Goal: Information Seeking & Learning: Learn about a topic

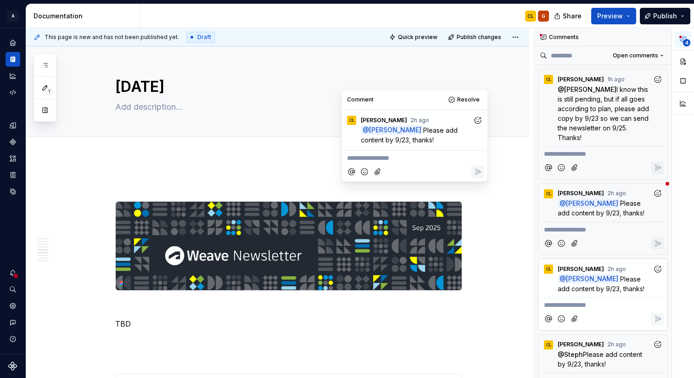
scroll to position [1244, 0]
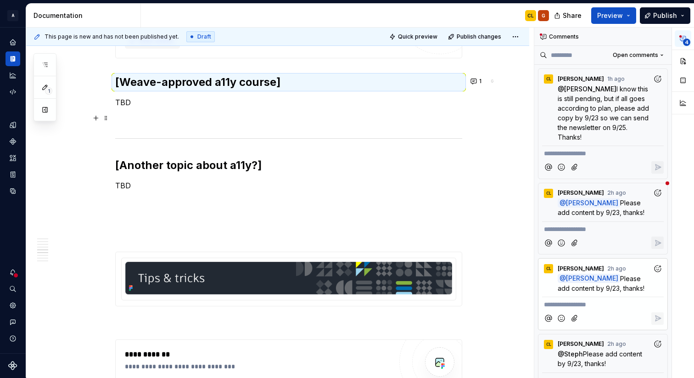
click at [228, 114] on p at bounding box center [288, 118] width 347 height 11
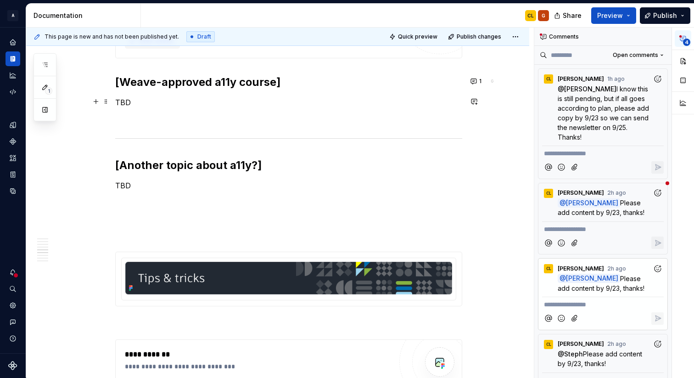
click at [118, 103] on p "TBD" at bounding box center [288, 102] width 347 height 11
click at [122, 102] on p "TBD" at bounding box center [288, 102] width 347 height 11
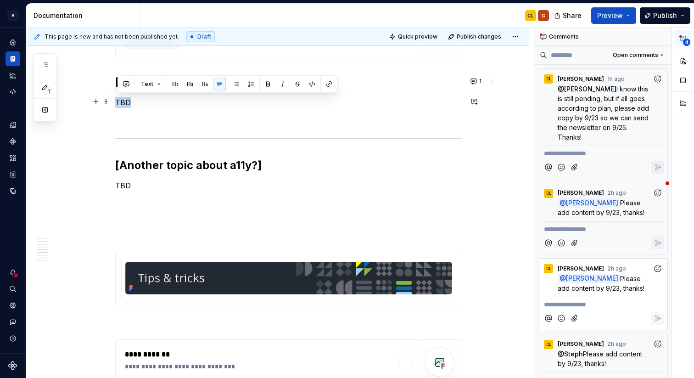
click at [122, 102] on p "TBD" at bounding box center [288, 102] width 347 height 11
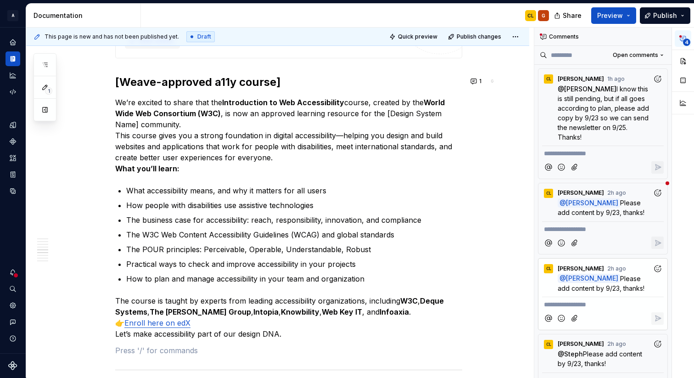
type textarea "*"
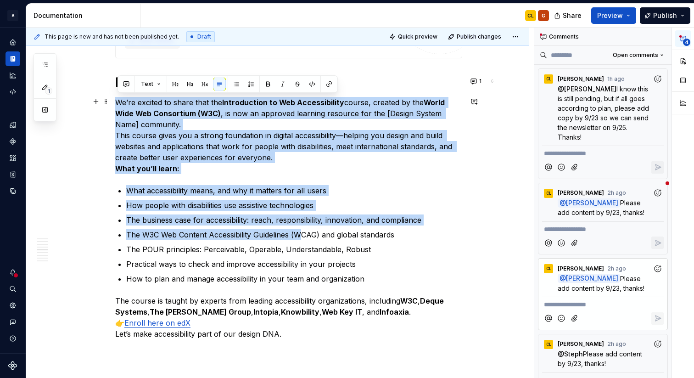
drag, startPoint x: 119, startPoint y: 97, endPoint x: 305, endPoint y: 234, distance: 230.1
click at [305, 234] on div "**********" at bounding box center [288, 296] width 347 height 2724
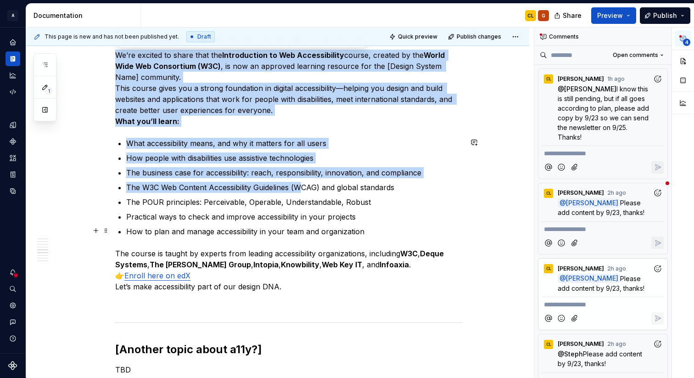
scroll to position [1308, 0]
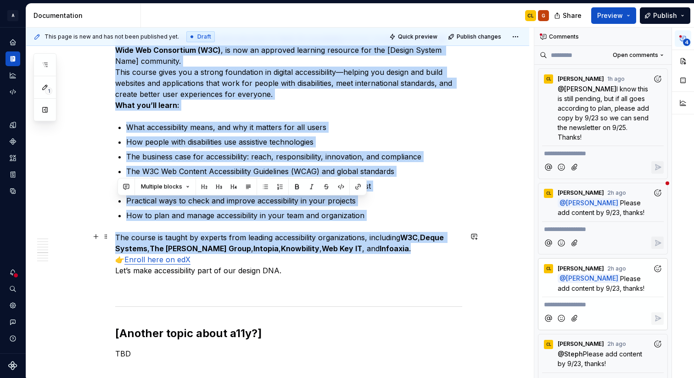
click at [402, 248] on p "The course is taught by experts from leading accessibility organizations, inclu…" at bounding box center [288, 254] width 347 height 44
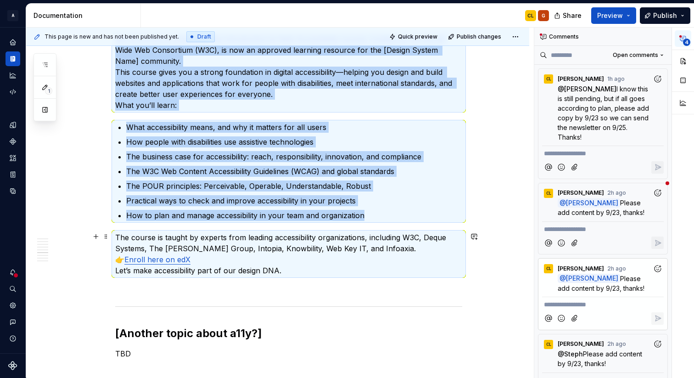
click at [384, 245] on p "The course is taught by experts from leading accessibility organizations, inclu…" at bounding box center [288, 254] width 347 height 44
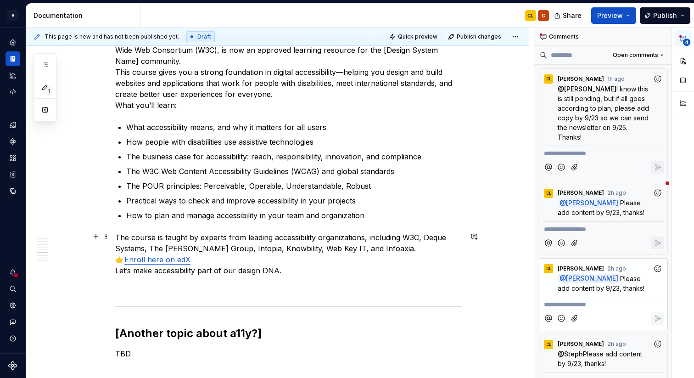
click at [386, 246] on p "The course is taught by experts from leading accessibility organizations, inclu…" at bounding box center [288, 254] width 347 height 44
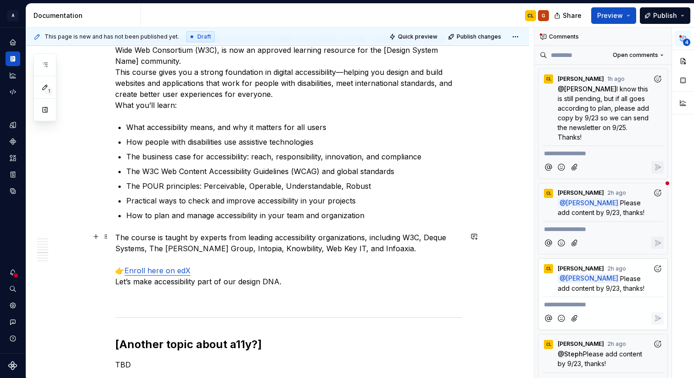
click at [257, 269] on p "The course is taught by experts from leading accessibility organizations, inclu…" at bounding box center [288, 259] width 347 height 55
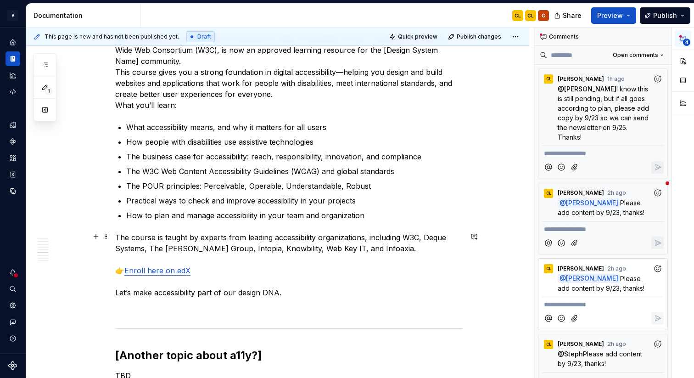
click at [299, 294] on p "The course is taught by experts from leading accessibility organizations, inclu…" at bounding box center [288, 265] width 347 height 66
click at [117, 292] on p "The course is taught by experts from leading accessibility organizations, inclu…" at bounding box center [288, 265] width 347 height 66
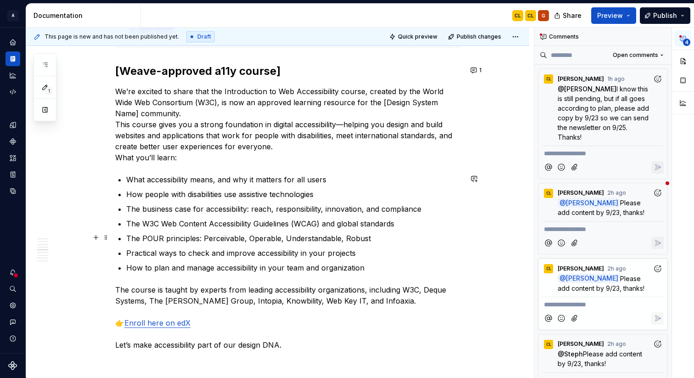
scroll to position [1240, 0]
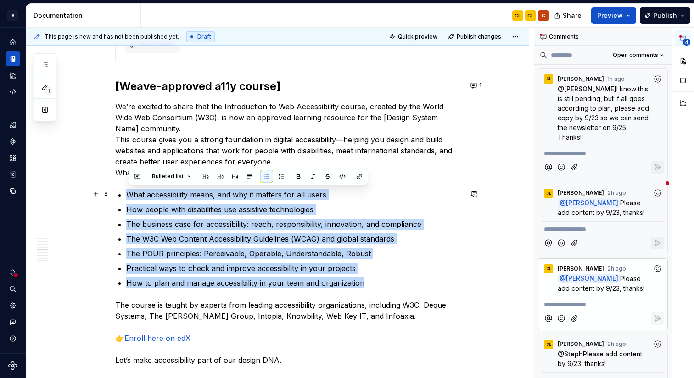
drag, startPoint x: 376, startPoint y: 280, endPoint x: 125, endPoint y: 192, distance: 266.5
click at [125, 192] on div "**********" at bounding box center [288, 311] width 347 height 2746
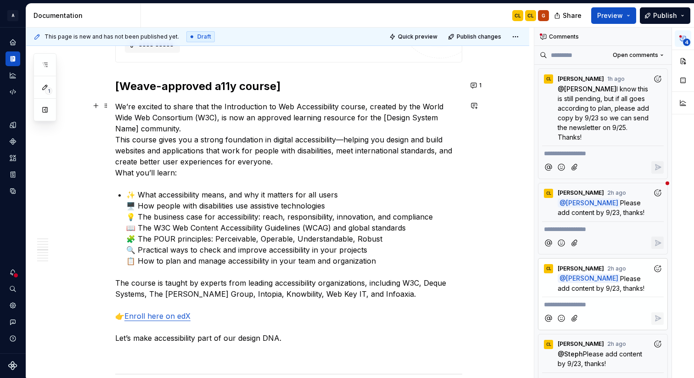
click at [235, 119] on p "We’re excited to share that the Introduction to Web Accessibility course, creat…" at bounding box center [288, 139] width 347 height 77
click at [281, 104] on p "We’re excited to share that the Introduction to Web Accessibility course, creat…" at bounding box center [288, 139] width 347 height 77
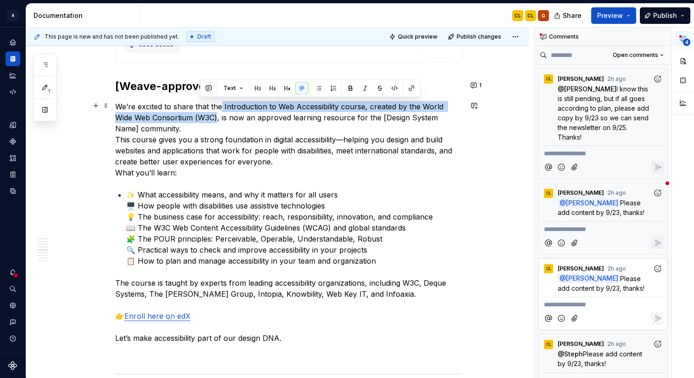
drag, startPoint x: 223, startPoint y: 104, endPoint x: 200, endPoint y: 118, distance: 27.0
click at [200, 118] on p "We’re excited to share that the Introduction to Web Accessibility course, creat…" at bounding box center [288, 139] width 347 height 77
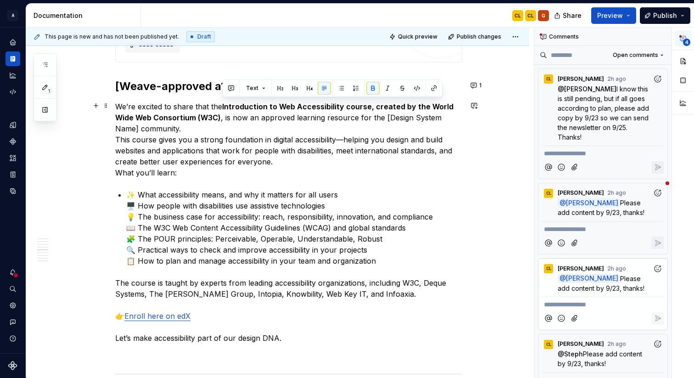
click at [261, 126] on p "We’re excited to share that the Introduction to Web Accessibility course, creat…" at bounding box center [288, 139] width 347 height 77
drag, startPoint x: 373, startPoint y: 104, endPoint x: 223, endPoint y: 117, distance: 151.1
click at [223, 117] on p "We’re excited to share that the Introduction to Web Accessibility course, creat…" at bounding box center [288, 139] width 347 height 77
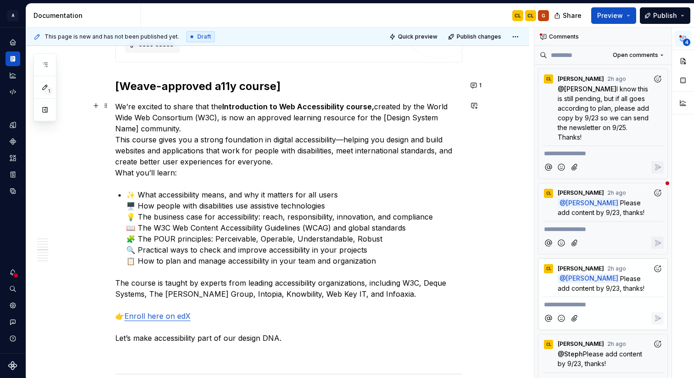
click at [291, 139] on p "We’re excited to share that the Introduction to Web Accessibility course, creat…" at bounding box center [288, 139] width 347 height 77
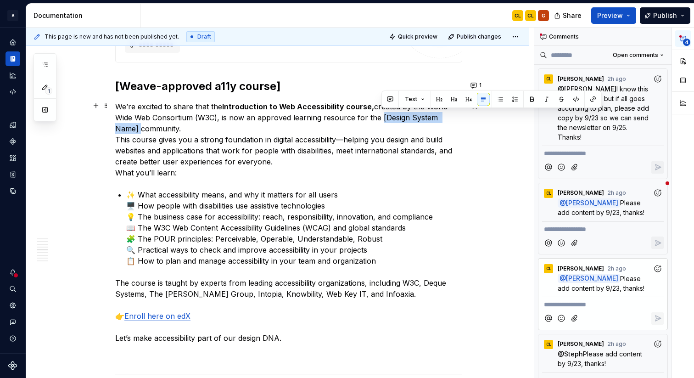
drag, startPoint x: 381, startPoint y: 115, endPoint x: 464, endPoint y: 119, distance: 82.7
click at [462, 119] on p "We’re excited to share that the Introduction to Web Accessibility course, creat…" at bounding box center [288, 139] width 347 height 77
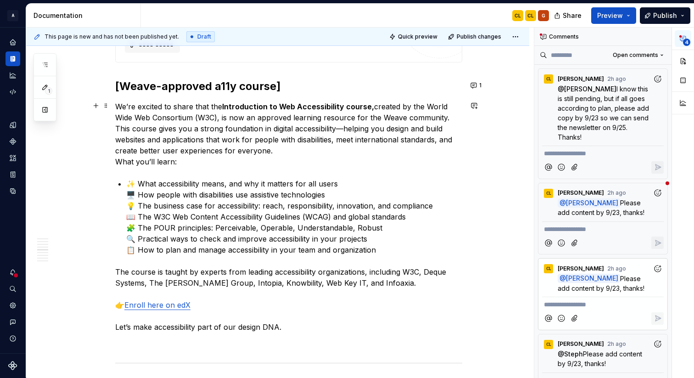
click at [392, 162] on p "We’re excited to share that the Introduction to Web Accessibility course, creat…" at bounding box center [288, 134] width 347 height 66
click at [256, 115] on p "We’re excited to share that the Introduction to Web Accessibility course, creat…" at bounding box center [288, 134] width 347 height 66
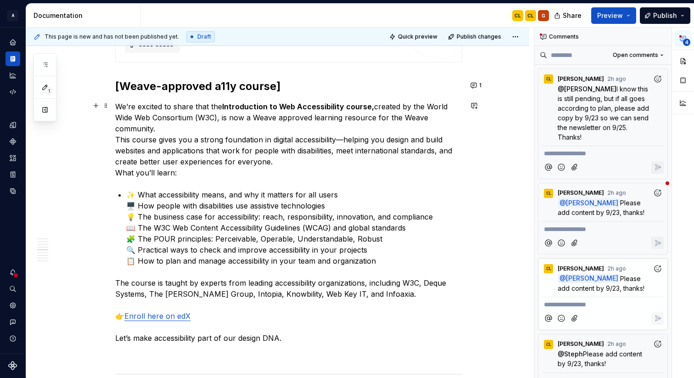
click at [413, 114] on p "We’re excited to share that the Introduction to Web Accessibility course, creat…" at bounding box center [288, 139] width 347 height 77
click at [412, 115] on p "We’re excited to share that the Introduction to Web Accessibility course, creat…" at bounding box center [288, 139] width 347 height 77
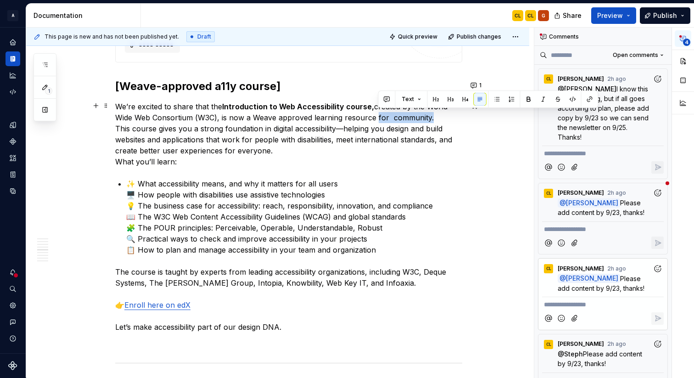
drag, startPoint x: 377, startPoint y: 115, endPoint x: 431, endPoint y: 116, distance: 54.2
click at [431, 116] on p "We’re excited to share that the Introduction to Web Accessibility course, creat…" at bounding box center [288, 134] width 347 height 66
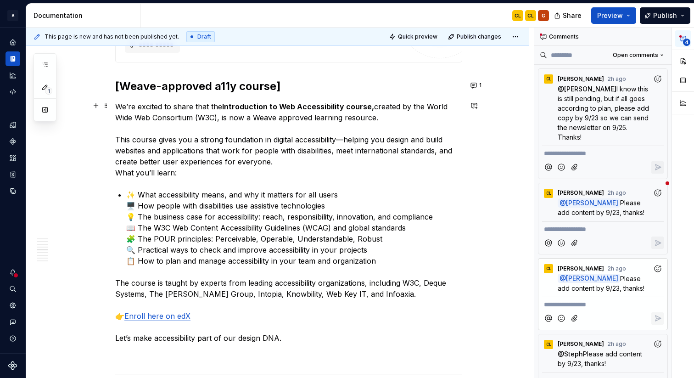
click at [291, 158] on p "We’re excited to share that the Introduction to Web Accessibility course, creat…" at bounding box center [288, 139] width 347 height 77
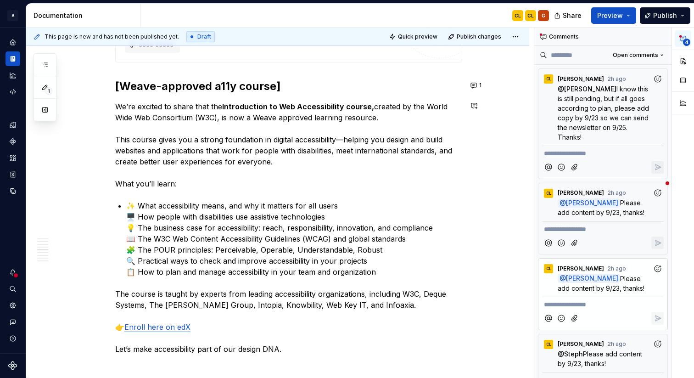
click at [193, 186] on p "We’re excited to share that the Introduction to Web Accessibility course, creat…" at bounding box center [288, 145] width 347 height 88
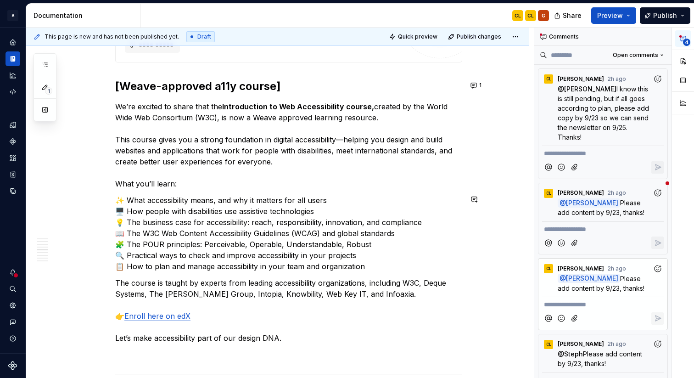
click at [153, 183] on p "We’re excited to share that the Introduction to Web Accessibility course, creat…" at bounding box center [288, 145] width 347 height 88
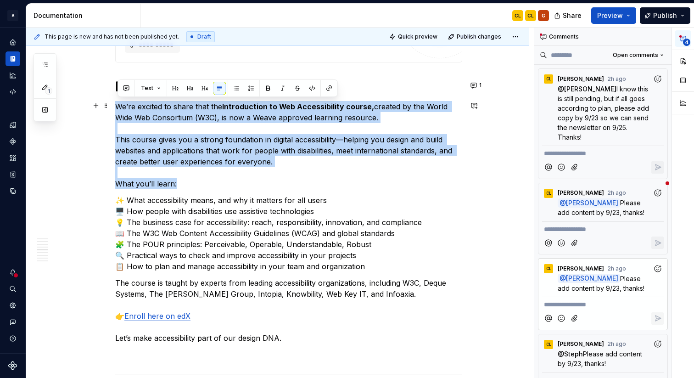
click at [153, 183] on p "We’re excited to share that the Introduction to Web Accessibility course, creat…" at bounding box center [288, 145] width 347 height 88
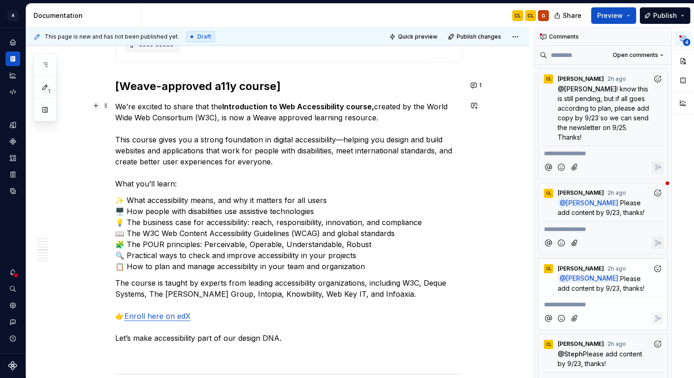
click at [170, 184] on p "We’re excited to share that the Introduction to Web Accessibility course, creat…" at bounding box center [288, 145] width 347 height 88
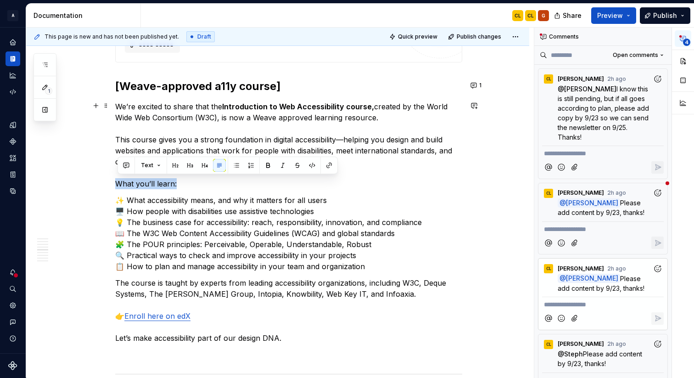
drag, startPoint x: 191, startPoint y: 184, endPoint x: 117, endPoint y: 184, distance: 73.9
click at [117, 184] on p "We’re excited to share that the Introduction to Web Accessibility course, creat…" at bounding box center [288, 145] width 347 height 88
click at [218, 178] on p "We’re excited to share that the Introduction to Web Accessibility course, creat…" at bounding box center [288, 145] width 347 height 88
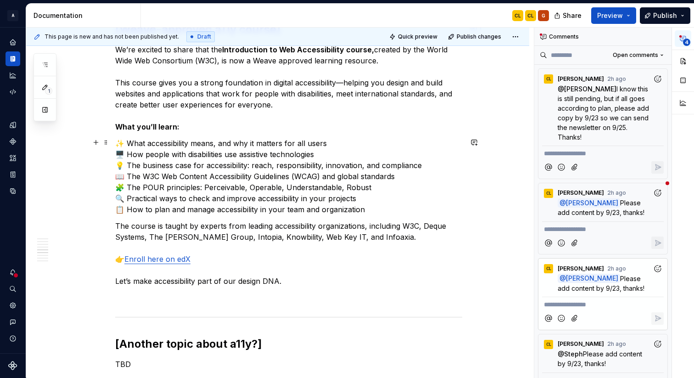
scroll to position [1307, 0]
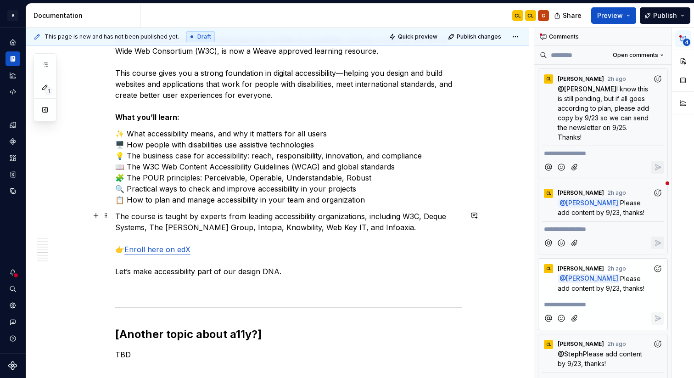
click at [285, 270] on p "The course is taught by experts from leading accessibility organizations, inclu…" at bounding box center [288, 244] width 347 height 66
click at [283, 272] on p "The course is taught by experts from leading accessibility organizations, inclu…" at bounding box center [288, 244] width 347 height 66
click at [310, 269] on p "The course is taught by experts from leading accessibility organizations, inclu…" at bounding box center [288, 244] width 347 height 66
click at [346, 272] on p "The course is taught by experts from leading accessibility organizations, inclu…" at bounding box center [288, 244] width 347 height 66
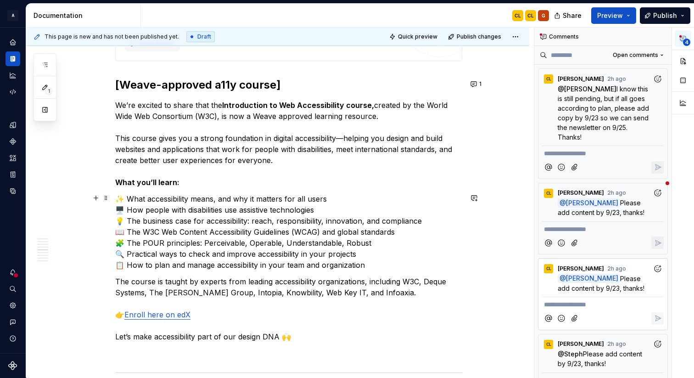
scroll to position [1260, 0]
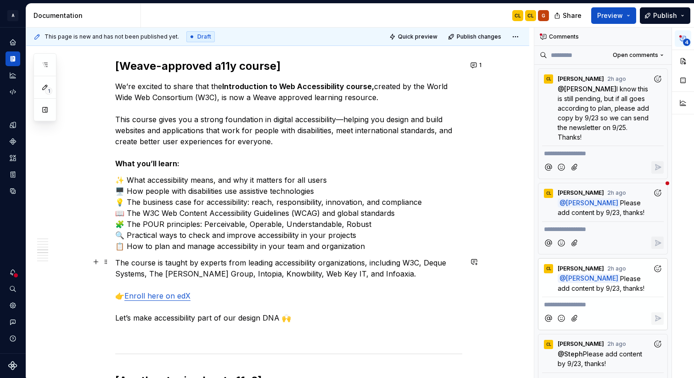
click at [175, 295] on link "Enroll here on edX" at bounding box center [157, 295] width 66 height 9
click at [163, 276] on input "[URL][DOMAIN_NAME]" at bounding box center [161, 275] width 104 height 17
click at [234, 276] on button "button" at bounding box center [240, 275] width 13 height 13
click at [357, 83] on strong "Introduction to Web Accessibility course," at bounding box center [298, 86] width 152 height 9
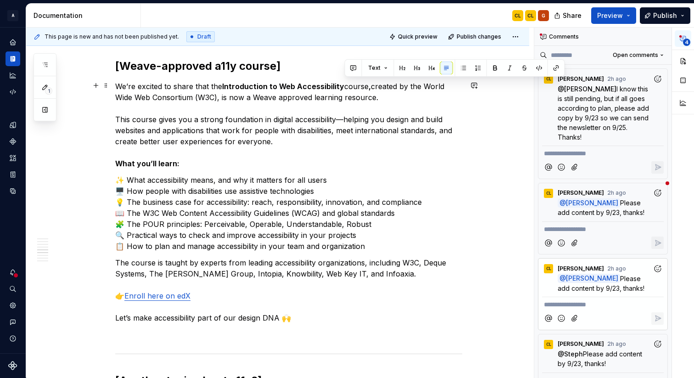
click at [328, 107] on p "We’re excited to share that the Introduction to Web Accessibility course , crea…" at bounding box center [288, 125] width 347 height 88
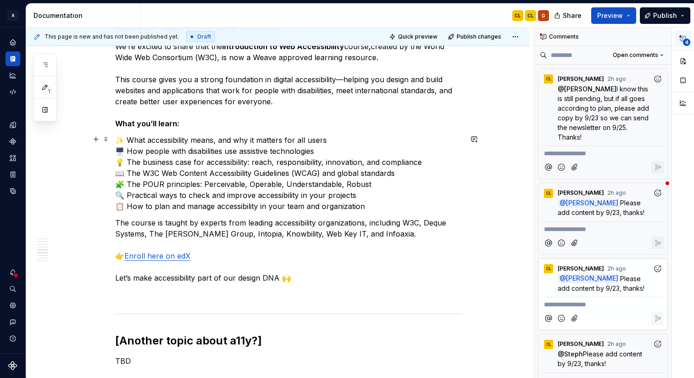
scroll to position [1300, 0]
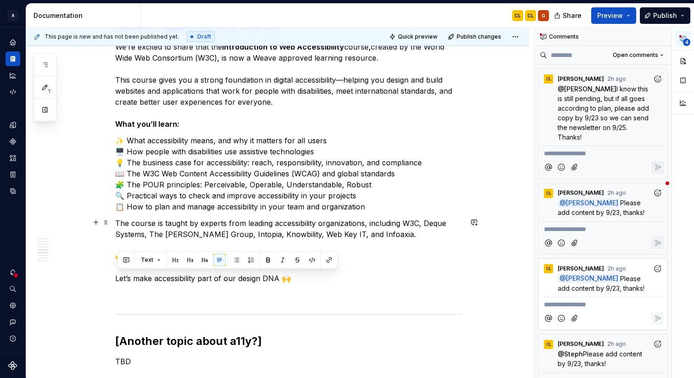
drag, startPoint x: 313, startPoint y: 280, endPoint x: 117, endPoint y: 279, distance: 196.9
click at [117, 279] on div "**********" at bounding box center [277, 292] width 503 height 2871
copy p "Let’s make accessibility part of our design DNA 🙌"
click at [154, 283] on div "**********" at bounding box center [288, 241] width 347 height 2724
drag, startPoint x: 280, startPoint y: 276, endPoint x: 114, endPoint y: 277, distance: 166.6
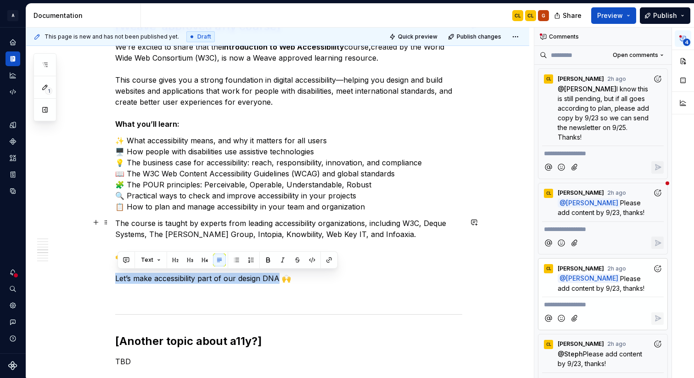
click at [114, 277] on div "**********" at bounding box center [277, 292] width 503 height 2871
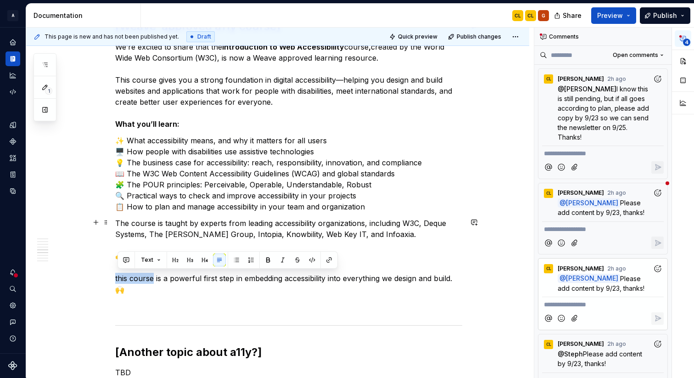
drag, startPoint x: 155, startPoint y: 277, endPoint x: 110, endPoint y: 277, distance: 45.0
click at [110, 277] on div "**********" at bounding box center [277, 298] width 503 height 2882
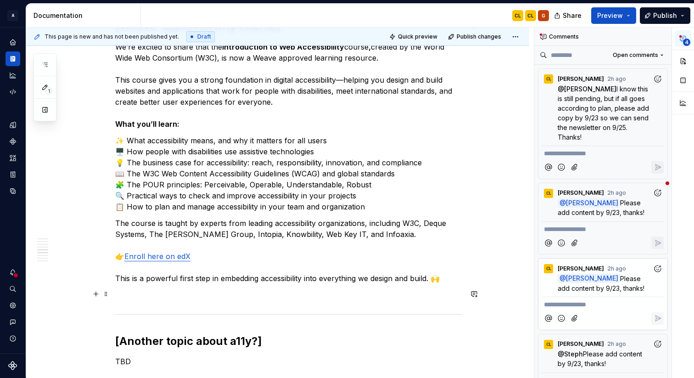
click at [299, 298] on p at bounding box center [288, 294] width 347 height 11
click at [380, 300] on div "**********" at bounding box center [288, 241] width 347 height 2724
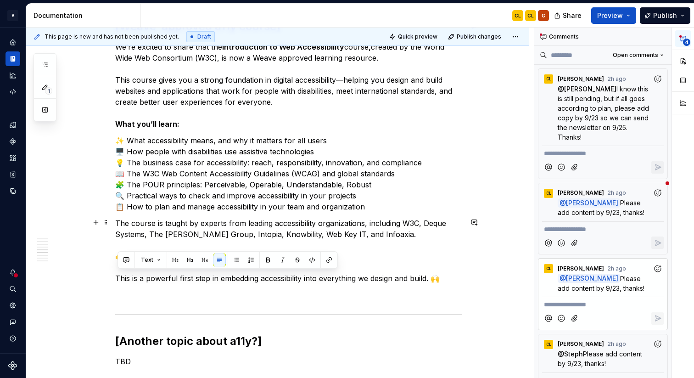
drag, startPoint x: 449, startPoint y: 276, endPoint x: 106, endPoint y: 277, distance: 343.8
click at [106, 277] on div "**********" at bounding box center [277, 292] width 503 height 2871
copy p "This is a powerful first step in embedding accessibility into everything we des…"
click at [215, 278] on p "The course is taught by experts from leading accessibility organizations, inclu…" at bounding box center [288, 251] width 347 height 66
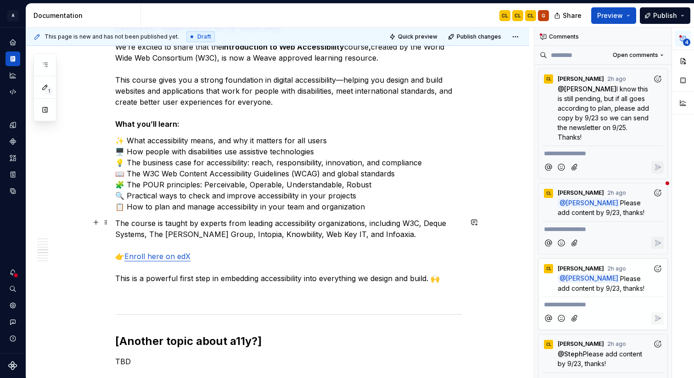
click at [431, 278] on p "The course is taught by experts from leading accessibility organizations, inclu…" at bounding box center [288, 251] width 347 height 66
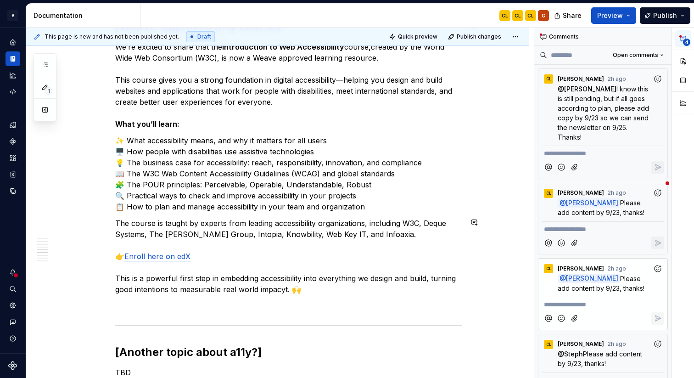
type textarea "*"
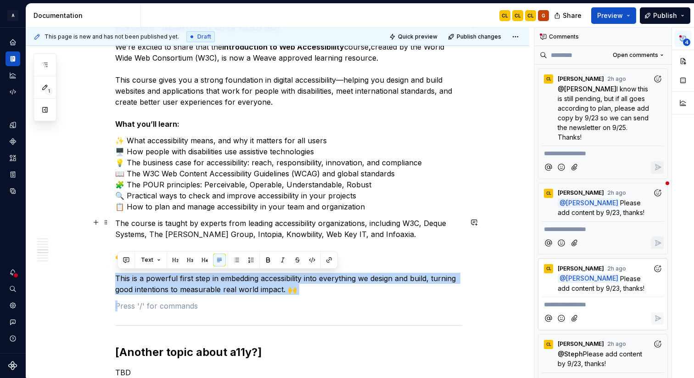
drag, startPoint x: 319, startPoint y: 295, endPoint x: 114, endPoint y: 280, distance: 205.7
click at [114, 280] on div "**********" at bounding box center [277, 298] width 503 height 2882
copy p "This is a powerful first step in embedding accessibility into everything we des…"
click at [426, 291] on p "The course is taught by experts from leading accessibility organizations, inclu…" at bounding box center [288, 256] width 347 height 77
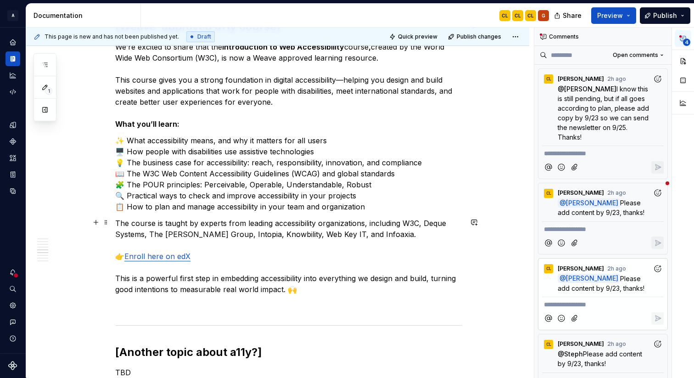
click at [301, 290] on p "The course is taught by experts from leading accessibility organizations, inclu…" at bounding box center [288, 256] width 347 height 77
drag, startPoint x: 311, startPoint y: 291, endPoint x: 108, endPoint y: 282, distance: 203.0
click at [108, 282] on div "**********" at bounding box center [277, 298] width 503 height 2882
click at [419, 276] on p "The course is taught by experts from leading accessibility organizations, inclu…" at bounding box center [288, 256] width 347 height 77
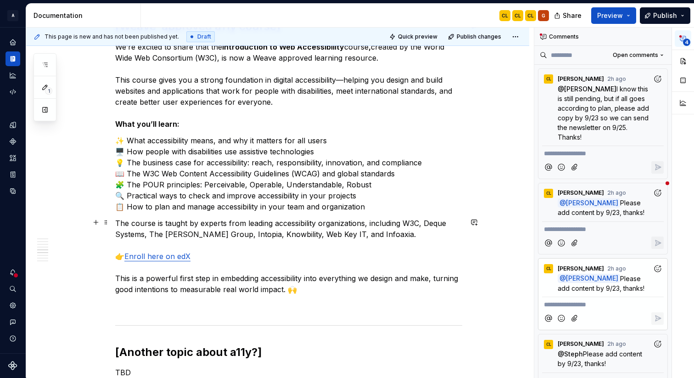
click at [353, 282] on p "The course is taught by experts from leading accessibility organizations, inclu…" at bounding box center [288, 256] width 347 height 77
drag, startPoint x: 338, startPoint y: 289, endPoint x: 106, endPoint y: 276, distance: 232.6
click at [106, 276] on div "**********" at bounding box center [277, 298] width 503 height 2882
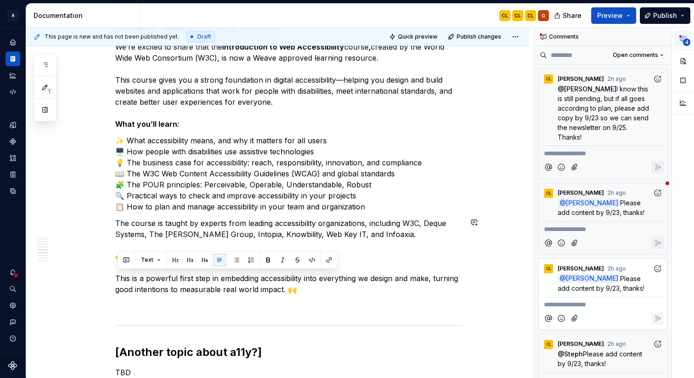
copy p "This is a powerful first step in embedding accessibility into everything we des…"
click at [260, 298] on div "**********" at bounding box center [288, 246] width 347 height 2735
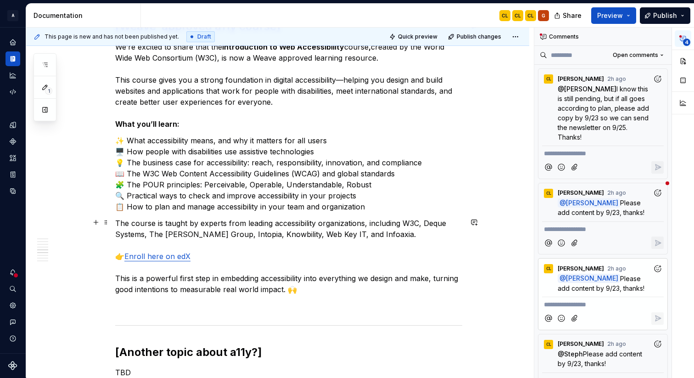
click at [240, 290] on p "The course is taught by experts from leading accessibility organizations, inclu…" at bounding box center [288, 256] width 347 height 77
click at [284, 300] on p at bounding box center [288, 305] width 347 height 11
click at [523, 265] on div "**********" at bounding box center [277, 298] width 503 height 2882
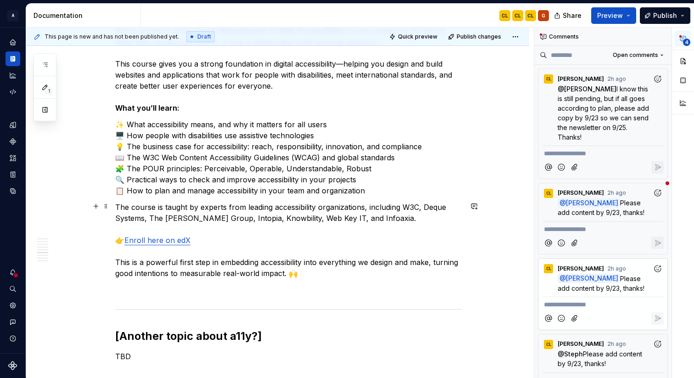
scroll to position [1331, 0]
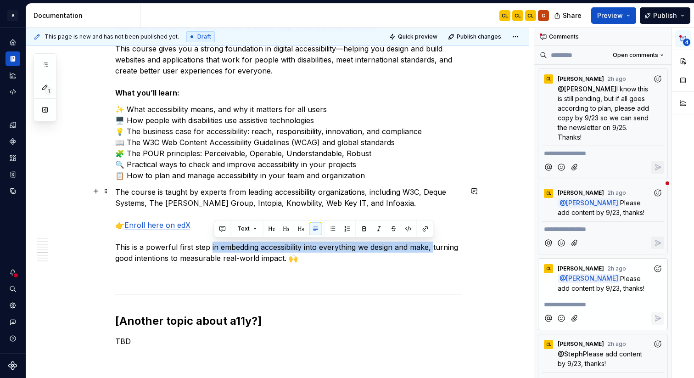
drag, startPoint x: 213, startPoint y: 244, endPoint x: 438, endPoint y: 245, distance: 224.9
click at [438, 245] on p "The course is taught by experts from leading accessibility organizations, inclu…" at bounding box center [288, 224] width 347 height 77
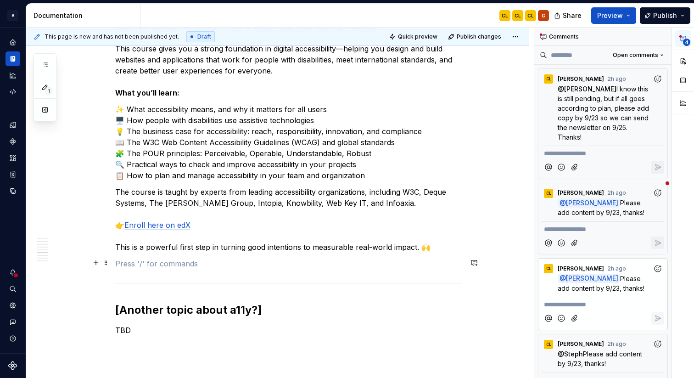
click at [357, 262] on p at bounding box center [288, 263] width 347 height 11
click at [288, 249] on p "The course is taught by experts from leading accessibility organizations, inclu…" at bounding box center [288, 219] width 347 height 66
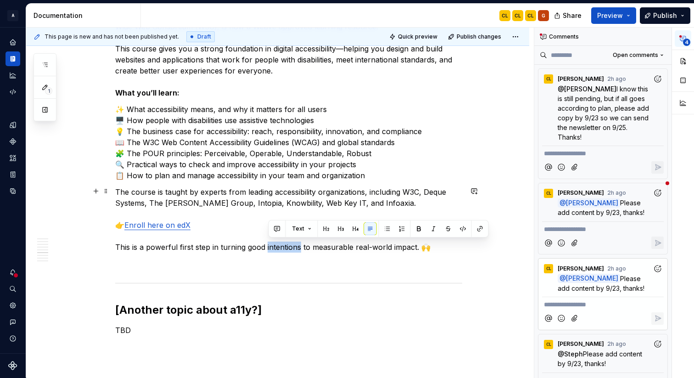
click at [288, 249] on p "The course is taught by experts from leading accessibility organizations, inclu…" at bounding box center [288, 219] width 347 height 66
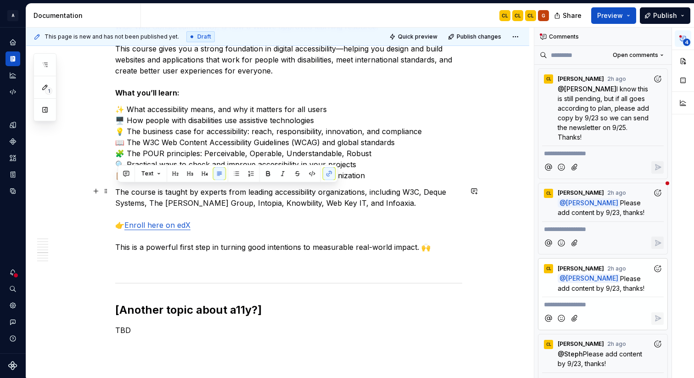
click at [294, 245] on p "The course is taught by experts from leading accessibility organizations, inclu…" at bounding box center [288, 219] width 347 height 66
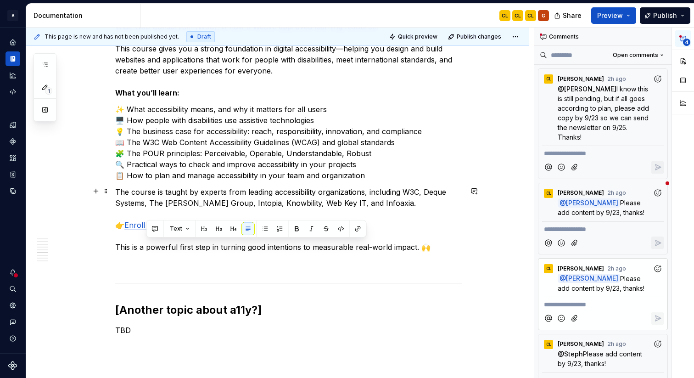
drag, startPoint x: 433, startPoint y: 247, endPoint x: 145, endPoint y: 246, distance: 287.3
click at [145, 246] on p "The course is taught by experts from leading accessibility organizations, inclu…" at bounding box center [288, 219] width 347 height 66
click at [118, 245] on p "The course is taught by experts from leading accessibility organizations, inclu…" at bounding box center [288, 219] width 347 height 66
copy p "This is a powerful first step in turning good intentions to measurable real-wor…"
click at [249, 266] on p at bounding box center [288, 263] width 347 height 11
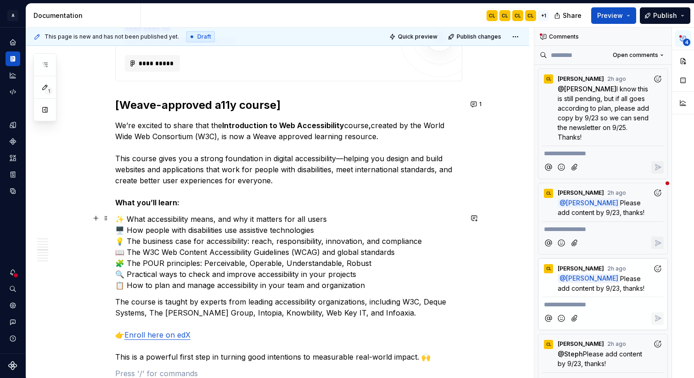
scroll to position [1224, 0]
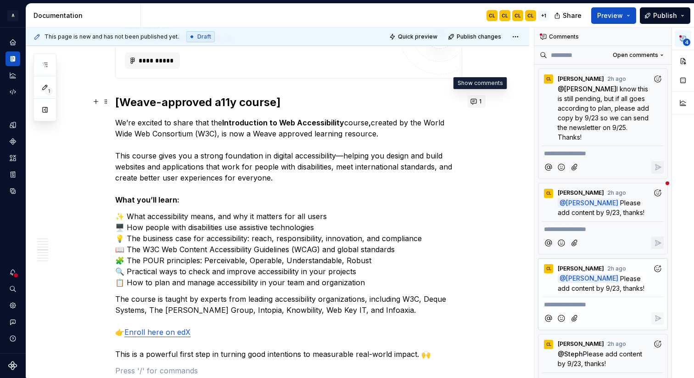
click at [477, 100] on button "1" at bounding box center [477, 101] width 18 height 13
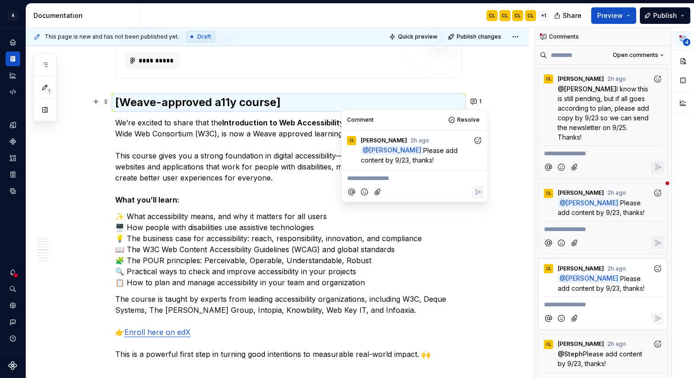
click at [383, 177] on p "**********" at bounding box center [414, 178] width 135 height 10
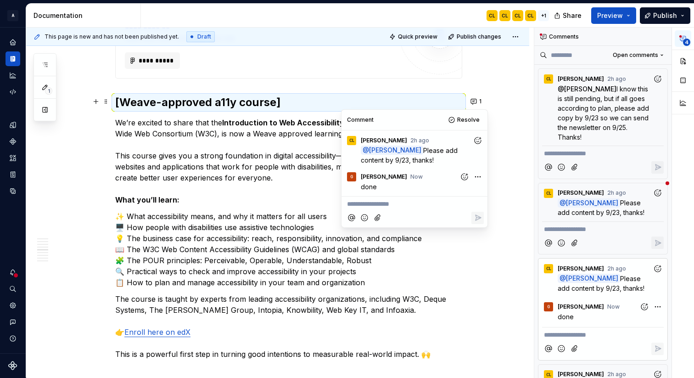
click at [507, 194] on div "**********" at bounding box center [277, 367] width 503 height 2871
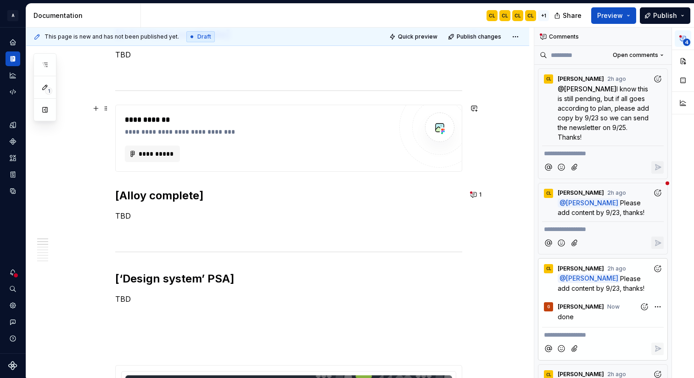
scroll to position [521, 0]
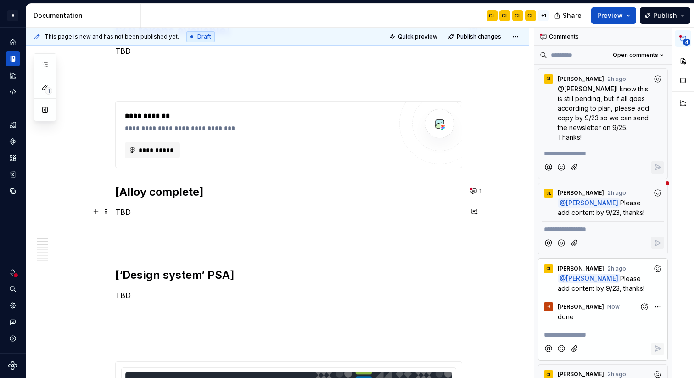
click at [151, 212] on p "TBD" at bounding box center [288, 212] width 347 height 11
click at [477, 191] on button "1" at bounding box center [477, 190] width 18 height 13
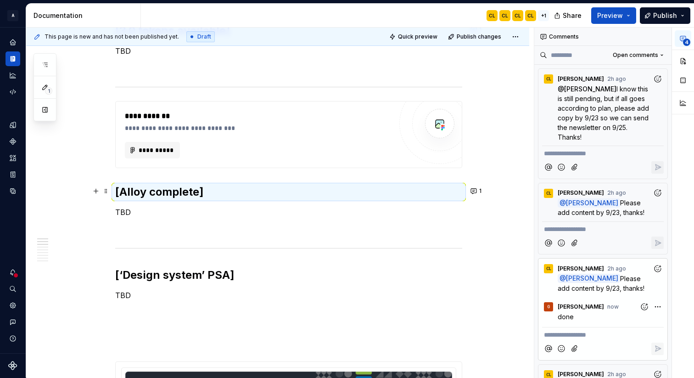
type textarea "*"
